Goal: Information Seeking & Learning: Compare options

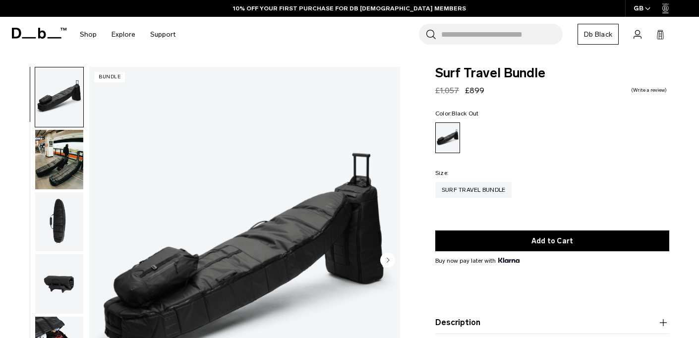
click at [75, 174] on img "button" at bounding box center [59, 159] width 48 height 59
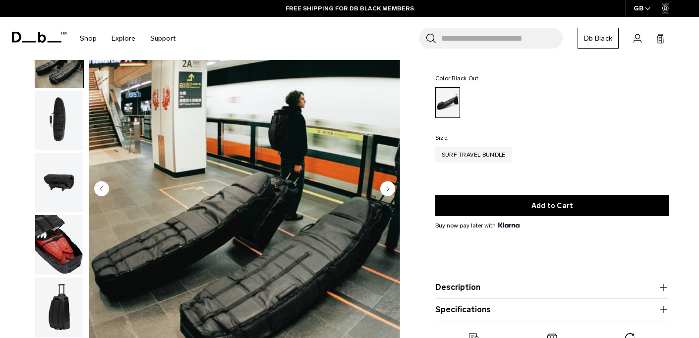
scroll to position [30, 0]
click at [66, 114] on img "button" at bounding box center [59, 120] width 48 height 59
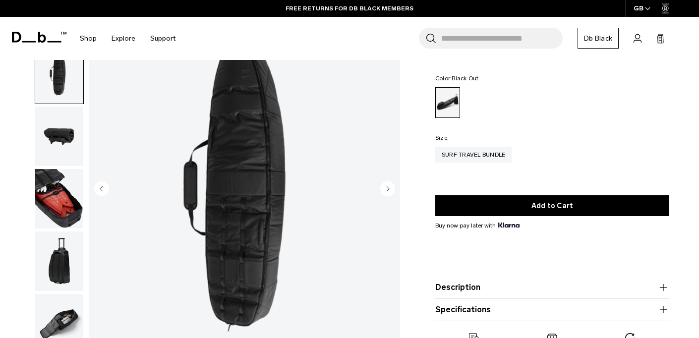
click at [57, 140] on img "button" at bounding box center [59, 136] width 48 height 59
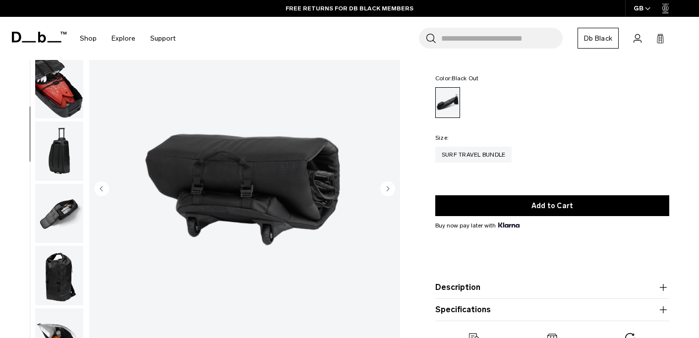
scroll to position [189, 0]
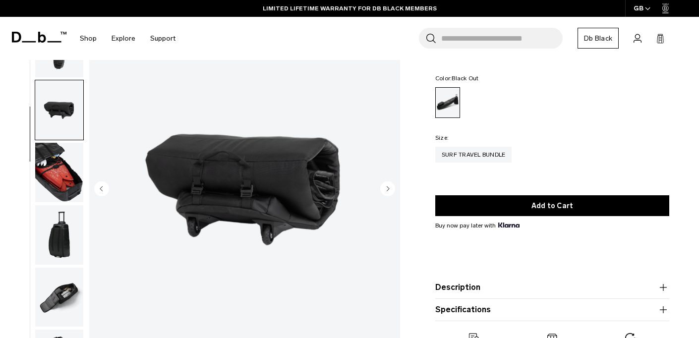
click at [61, 171] on img "button" at bounding box center [59, 172] width 48 height 59
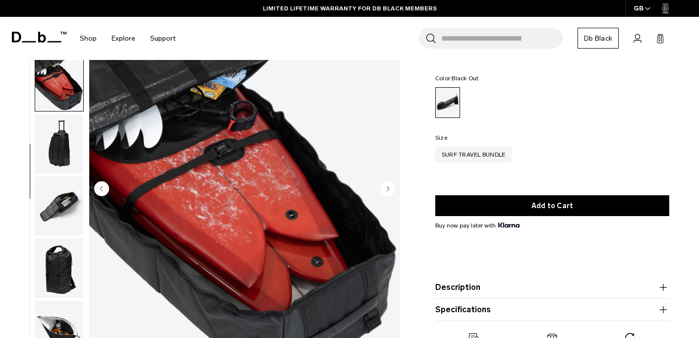
scroll to position [241, 0]
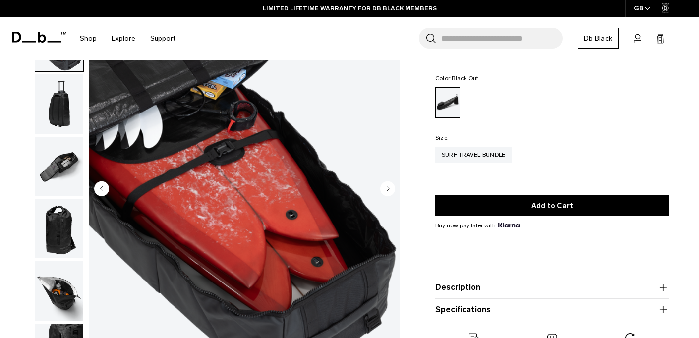
click at [61, 112] on img "button" at bounding box center [59, 103] width 48 height 59
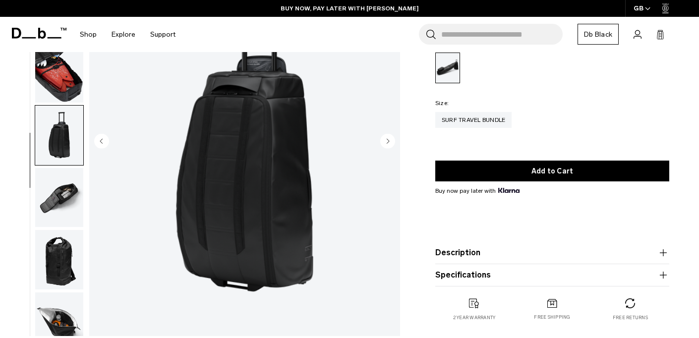
scroll to position [109, 0]
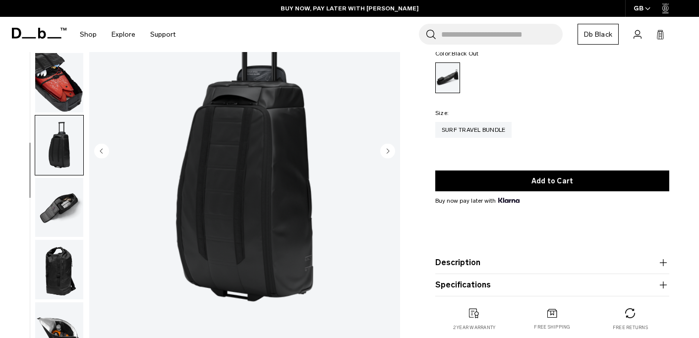
click at [55, 197] on img "button" at bounding box center [59, 207] width 48 height 59
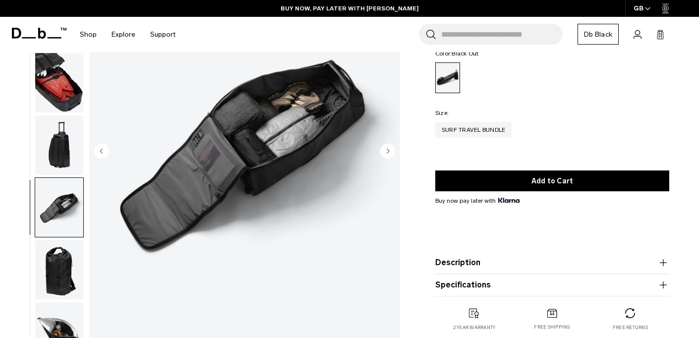
scroll to position [241, 0]
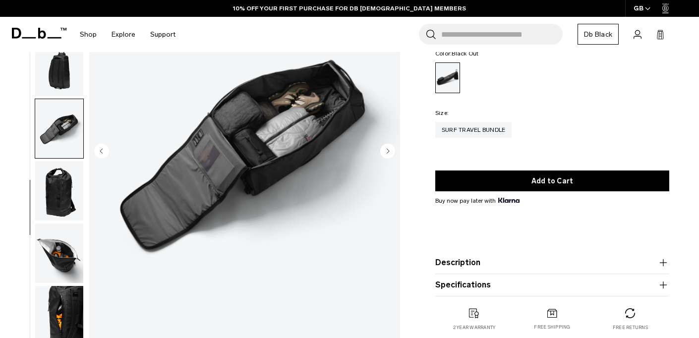
click at [54, 191] on img "button" at bounding box center [59, 190] width 48 height 59
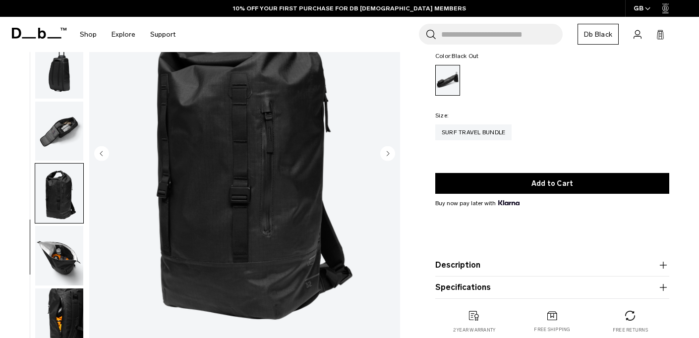
scroll to position [110, 0]
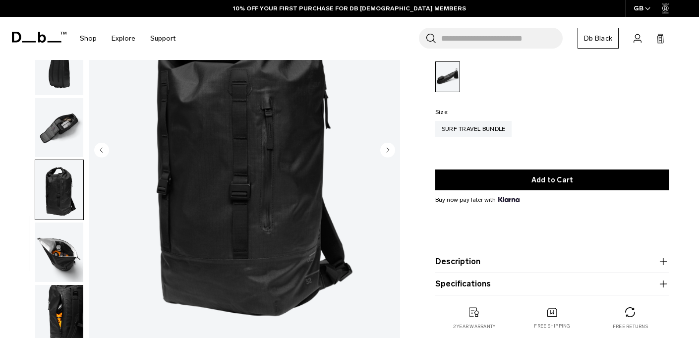
click at [63, 251] on img "button" at bounding box center [59, 251] width 48 height 59
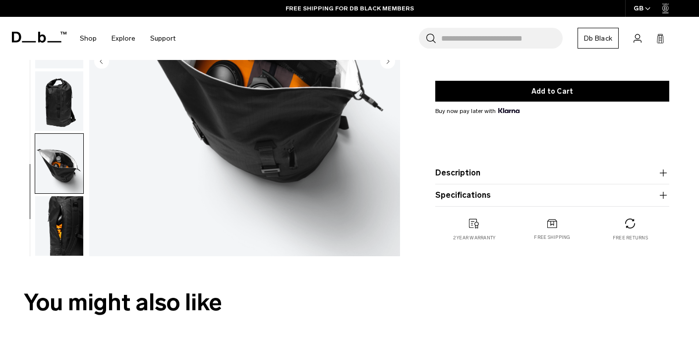
scroll to position [202, 0]
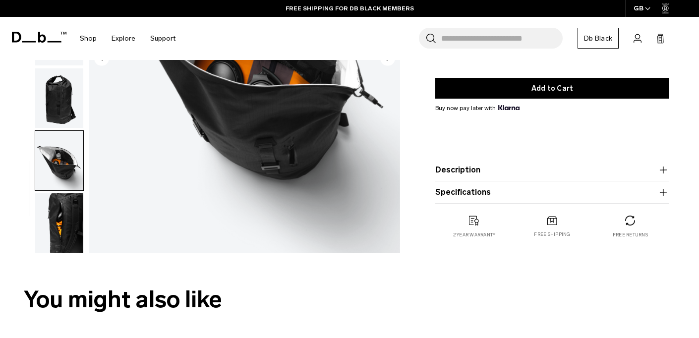
click at [64, 214] on img "button" at bounding box center [59, 222] width 48 height 59
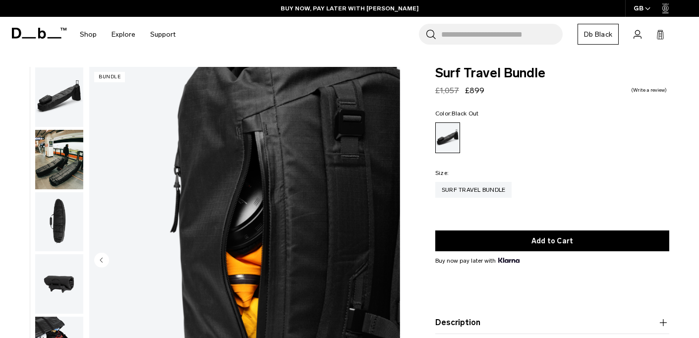
scroll to position [0, 0]
click at [67, 162] on img "button" at bounding box center [59, 159] width 48 height 59
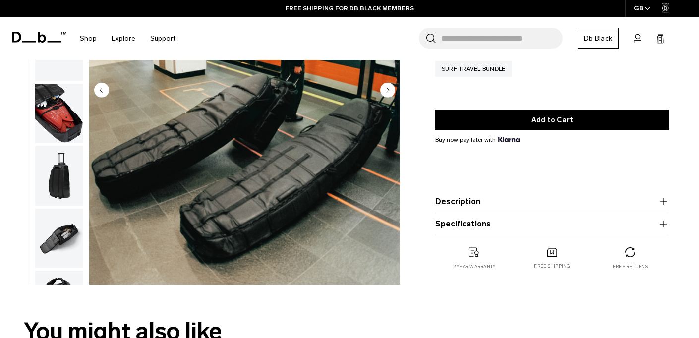
scroll to position [179, 0]
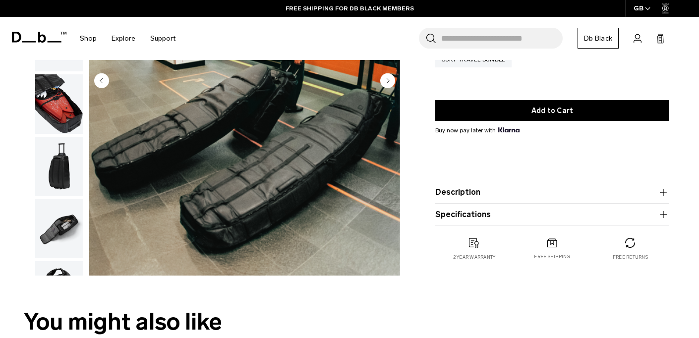
click at [525, 196] on button "Description" at bounding box center [552, 192] width 234 height 12
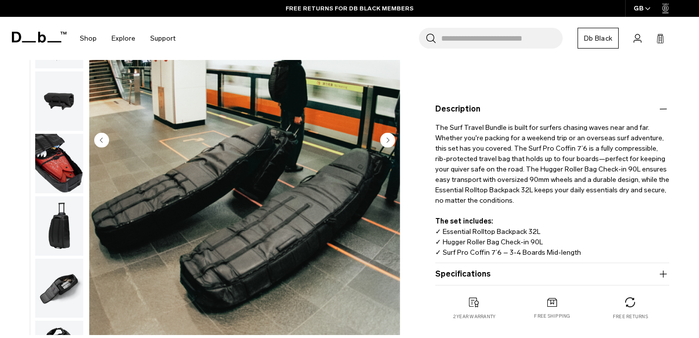
scroll to position [218, 0]
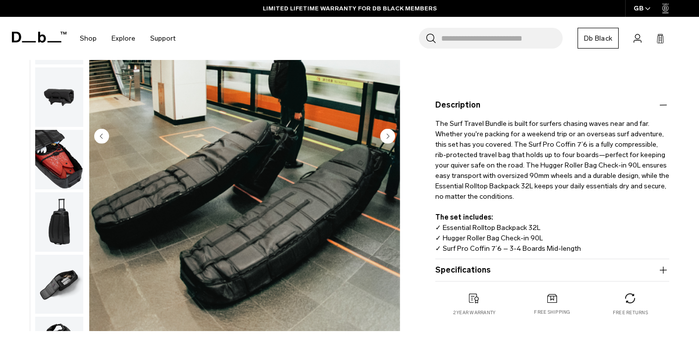
click at [569, 268] on button "Specifications" at bounding box center [552, 270] width 234 height 12
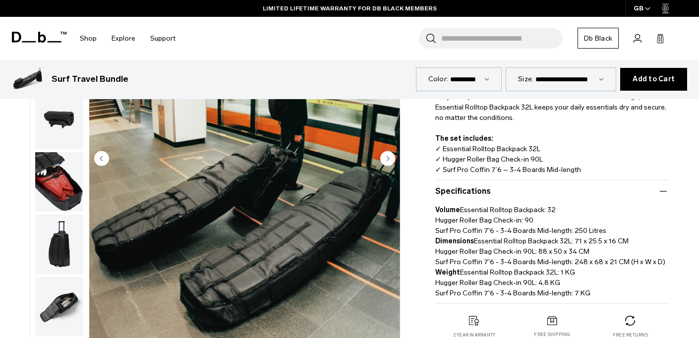
scroll to position [298, 0]
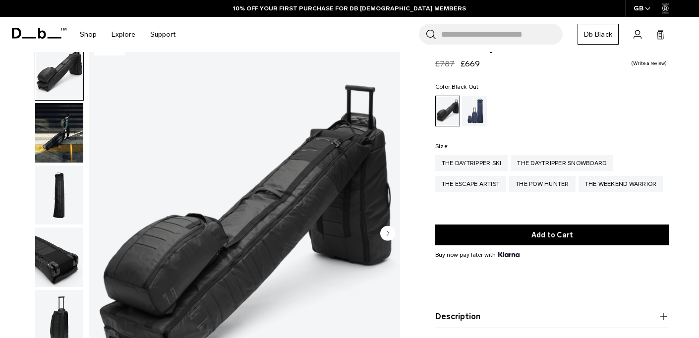
scroll to position [27, 0]
click at [54, 148] on img "button" at bounding box center [59, 132] width 48 height 59
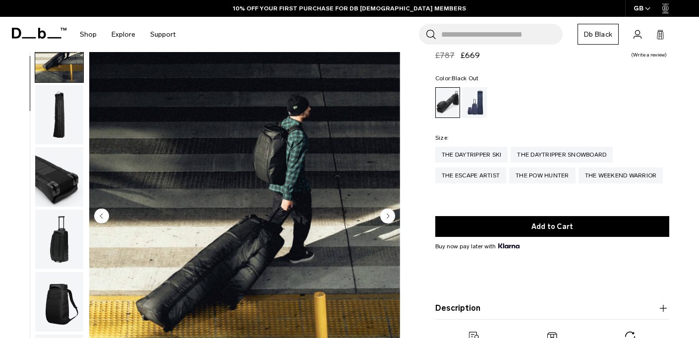
scroll to position [75, 0]
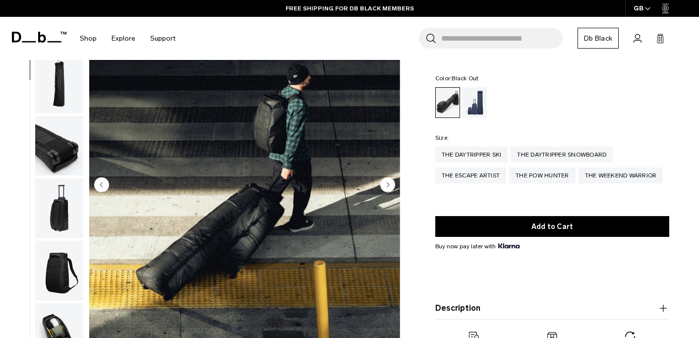
click at [60, 153] on img "button" at bounding box center [59, 145] width 48 height 59
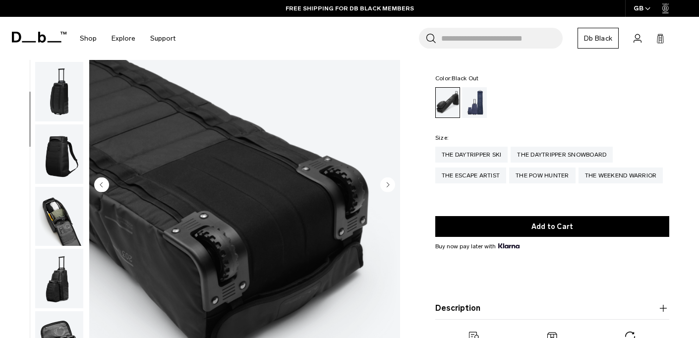
scroll to position [189, 0]
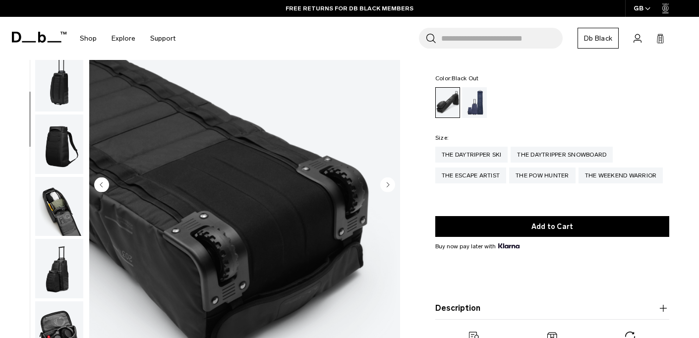
click at [60, 153] on img "button" at bounding box center [59, 143] width 48 height 59
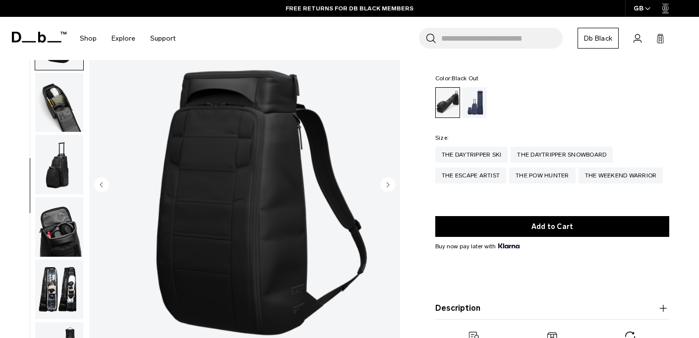
scroll to position [304, 0]
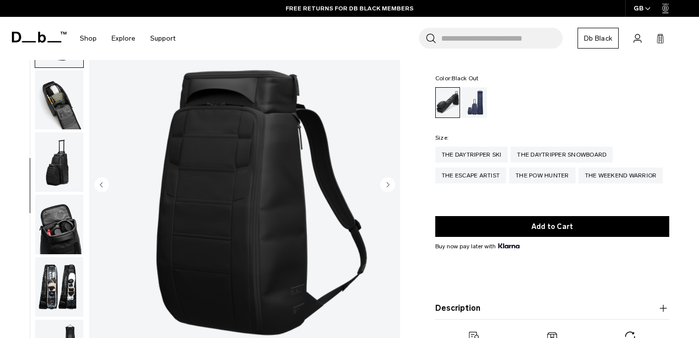
click at [59, 114] on img "button" at bounding box center [59, 99] width 48 height 59
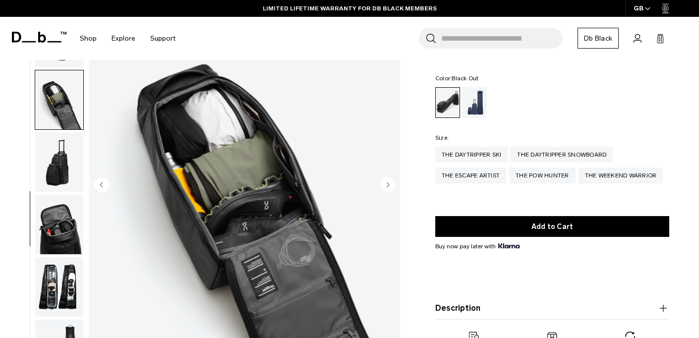
click at [55, 154] on img "button" at bounding box center [59, 161] width 48 height 59
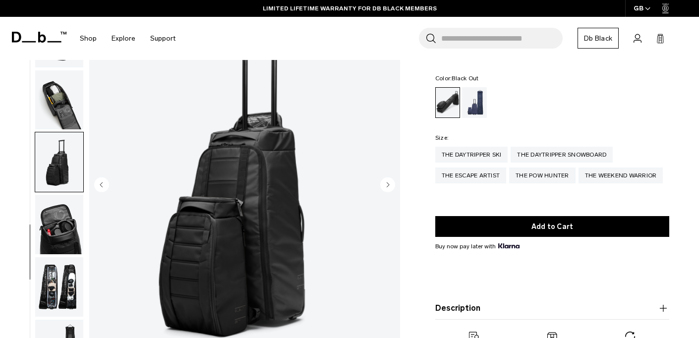
click at [56, 198] on img "button" at bounding box center [59, 224] width 48 height 59
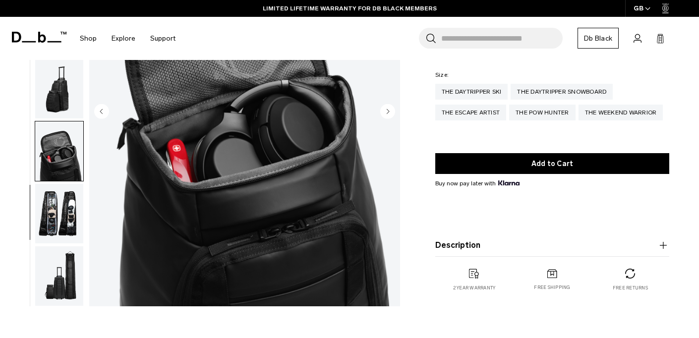
scroll to position [155, 0]
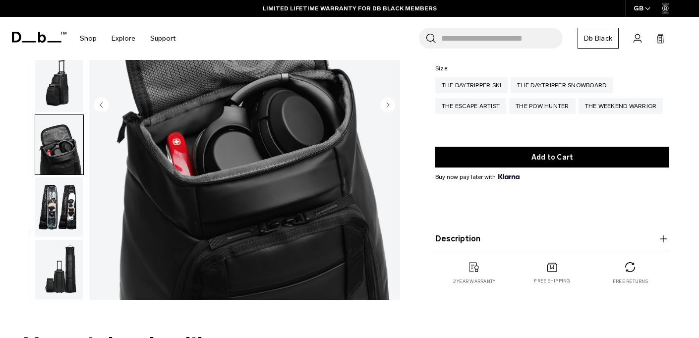
click at [56, 216] on img "button" at bounding box center [59, 206] width 48 height 59
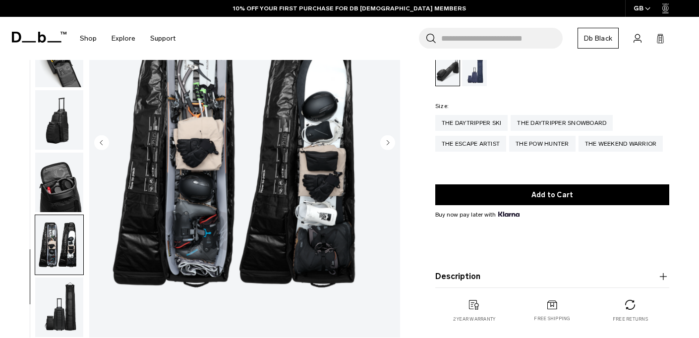
scroll to position [304, 0]
click at [57, 312] on img "button" at bounding box center [59, 306] width 48 height 59
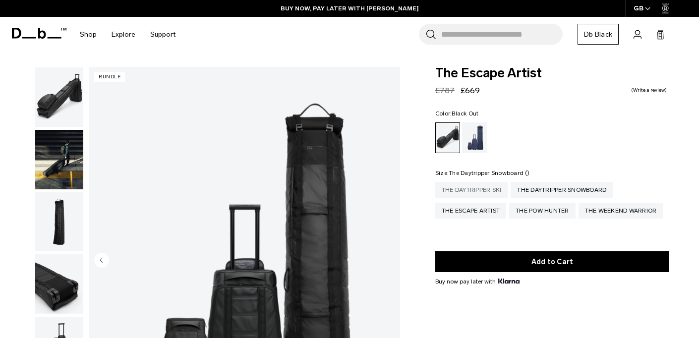
scroll to position [0, 0]
click at [484, 193] on div "The Daytripper Ski" at bounding box center [471, 190] width 73 height 16
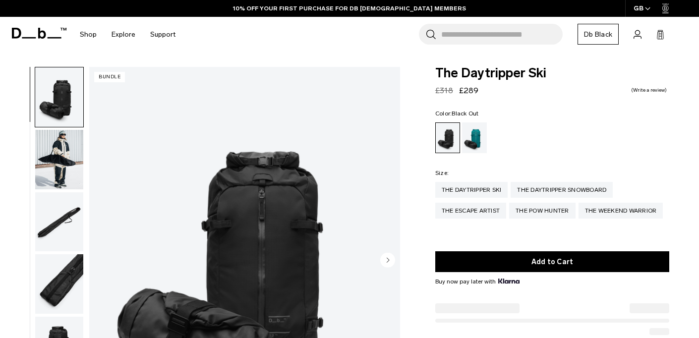
click at [60, 149] on img "button" at bounding box center [59, 159] width 48 height 59
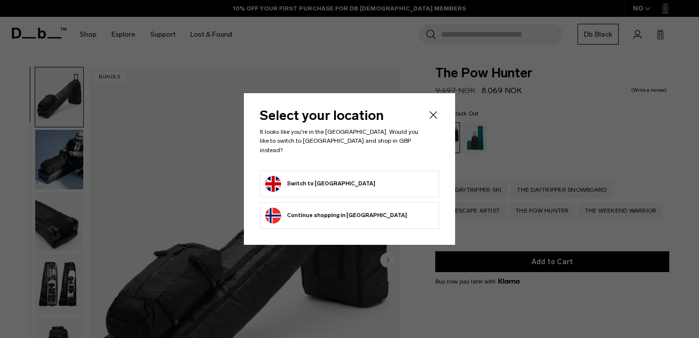
scroll to position [59, 0]
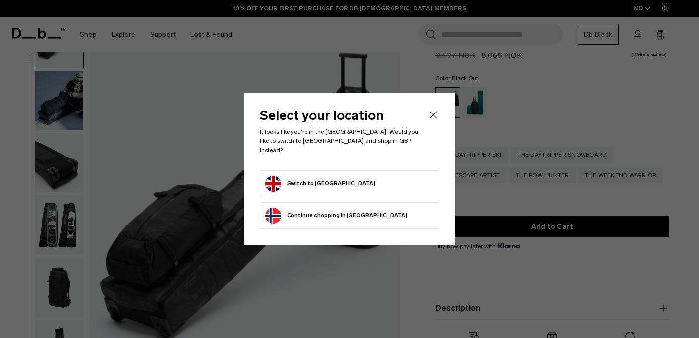
click at [342, 178] on button "Switch to United Kingdom" at bounding box center [320, 184] width 110 height 16
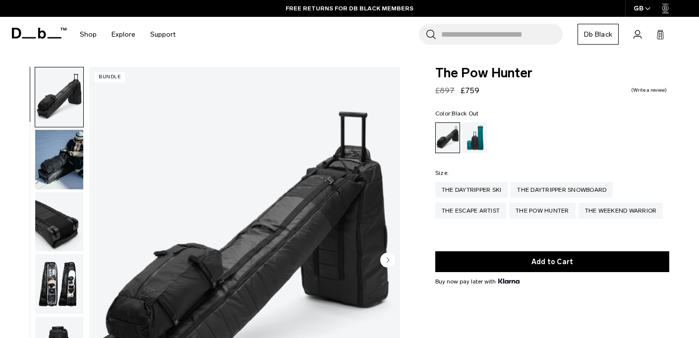
click at [64, 160] on img "button" at bounding box center [59, 159] width 48 height 59
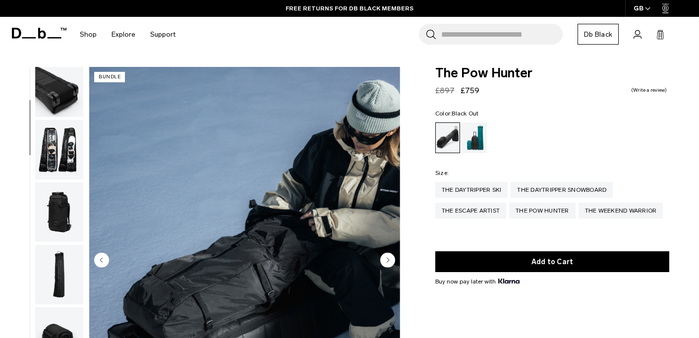
click at [64, 153] on img "button" at bounding box center [59, 149] width 48 height 59
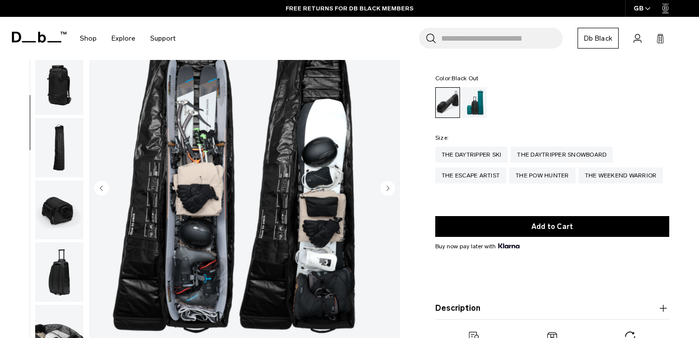
scroll to position [74, 0]
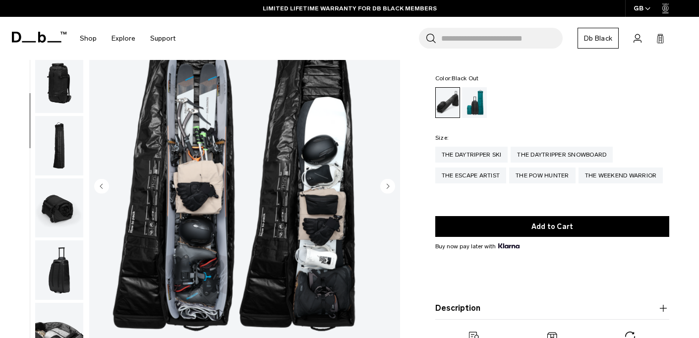
click at [65, 96] on img "button" at bounding box center [59, 83] width 48 height 59
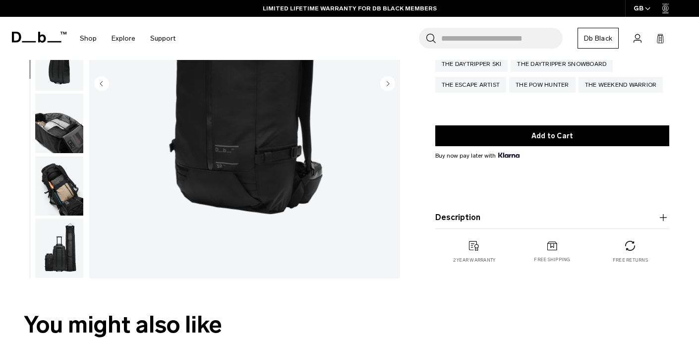
scroll to position [177, 0]
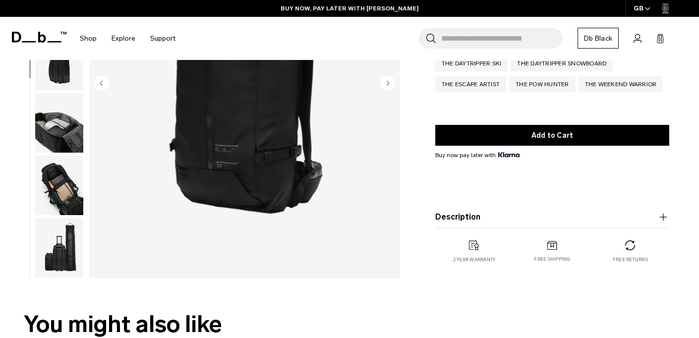
click at [64, 202] on img "button" at bounding box center [59, 185] width 48 height 59
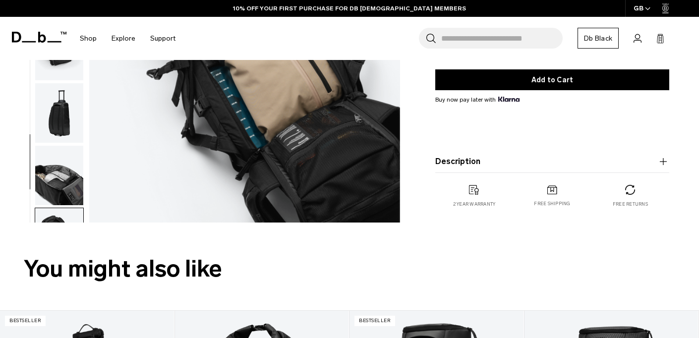
scroll to position [238, 0]
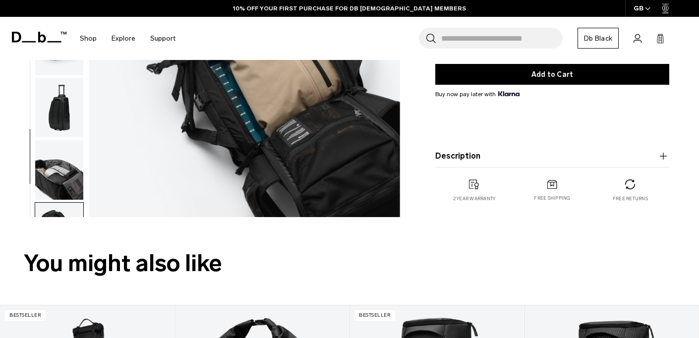
click at [534, 159] on button "Description" at bounding box center [552, 156] width 234 height 12
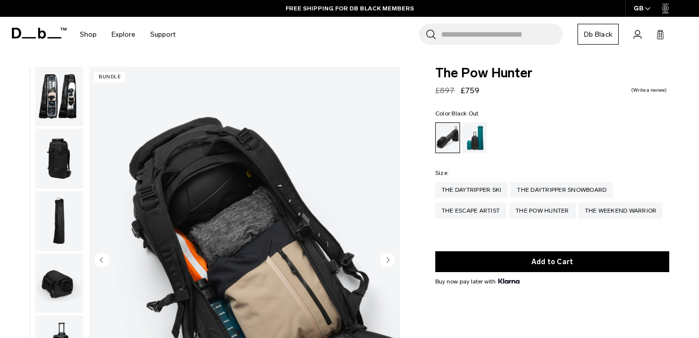
scroll to position [0, 0]
click at [608, 214] on div "The Weekend Warrior" at bounding box center [620, 211] width 85 height 16
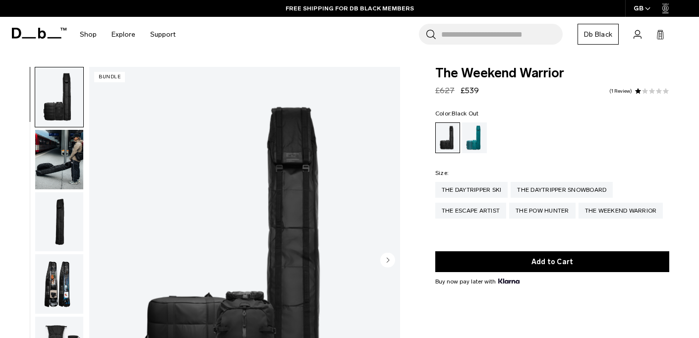
click at [69, 169] on img "button" at bounding box center [59, 159] width 48 height 59
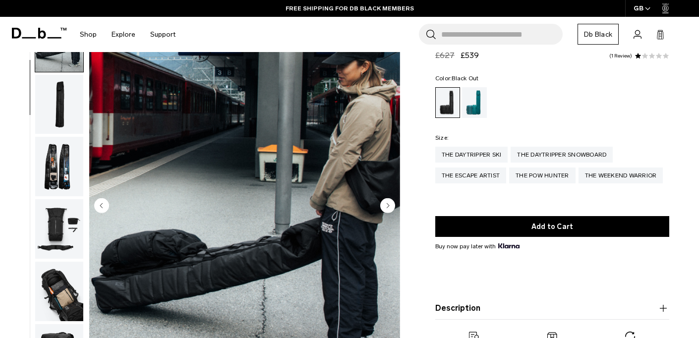
scroll to position [66, 0]
